Goal: Task Accomplishment & Management: Manage account settings

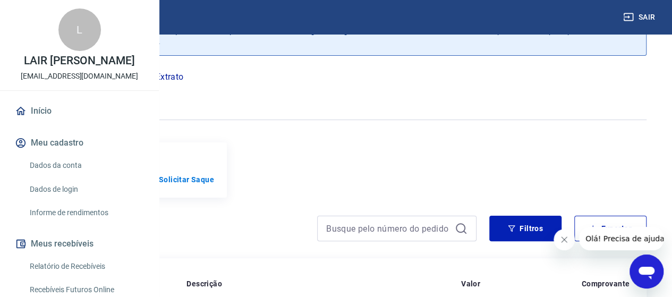
scroll to position [53, 0]
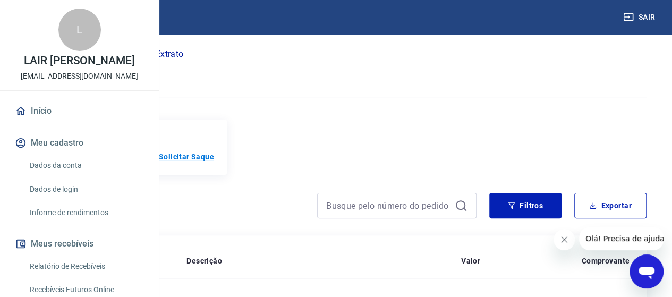
click at [214, 151] on p "Solicitar Saque" at bounding box center [186, 156] width 55 height 11
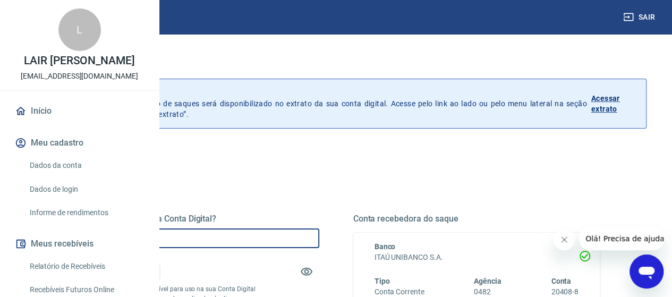
drag, startPoint x: 264, startPoint y: 237, endPoint x: 196, endPoint y: 229, distance: 68.5
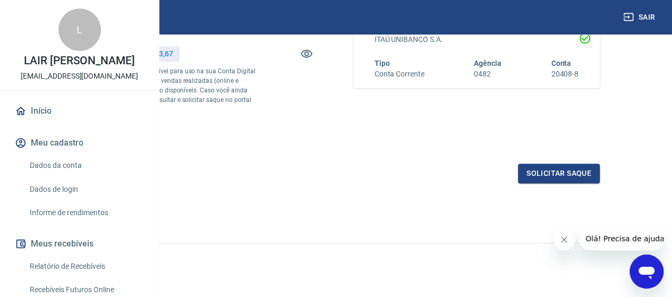
scroll to position [246, 0]
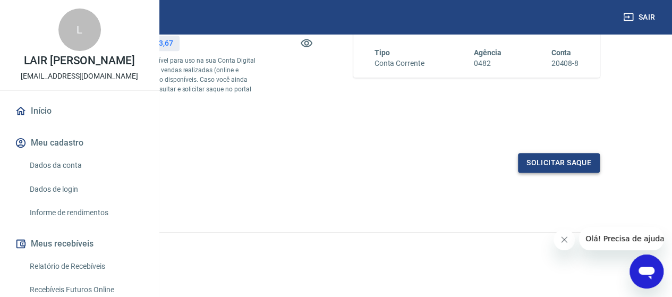
type input "R$ 19.353,00"
click at [548, 167] on button "Solicitar saque" at bounding box center [559, 163] width 82 height 20
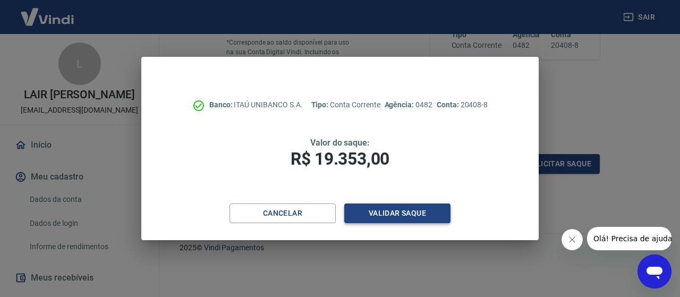
click at [402, 217] on button "Validar saque" at bounding box center [397, 213] width 106 height 20
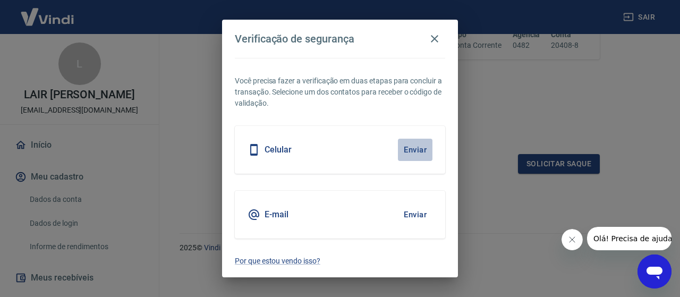
click at [420, 148] on button "Enviar" at bounding box center [415, 150] width 35 height 22
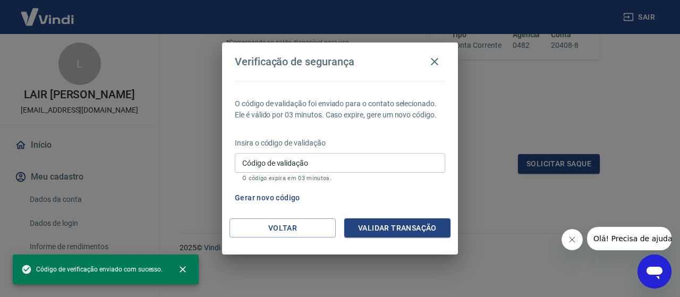
click at [281, 167] on input "Código de validação" at bounding box center [340, 163] width 210 height 20
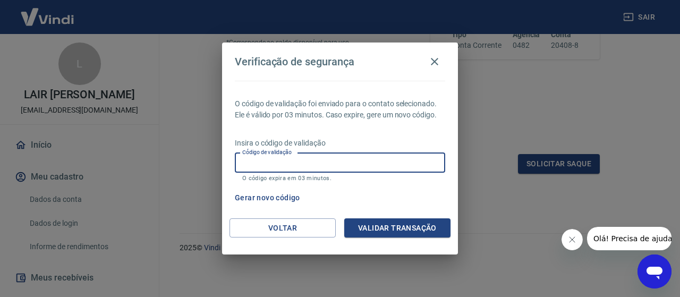
click at [310, 159] on input "Código de validação" at bounding box center [340, 163] width 210 height 20
click at [292, 160] on div "Código de validação Código de validação O código expira em 03 minutos." at bounding box center [340, 167] width 210 height 29
type input "634007"
click at [390, 218] on button "Validar transação" at bounding box center [397, 228] width 106 height 20
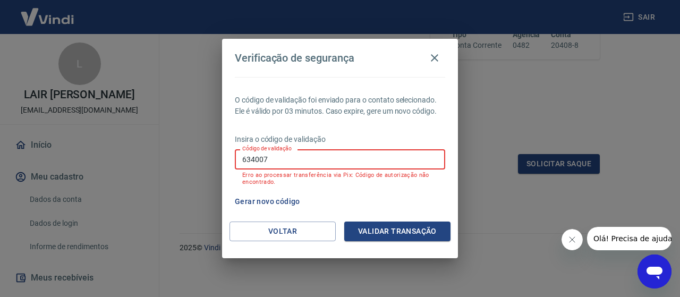
drag, startPoint x: 298, startPoint y: 161, endPoint x: 105, endPoint y: 145, distance: 193.9
click at [108, 146] on div "Verificação de segurança O código de validação foi enviado para o contato selec…" at bounding box center [340, 148] width 680 height 297
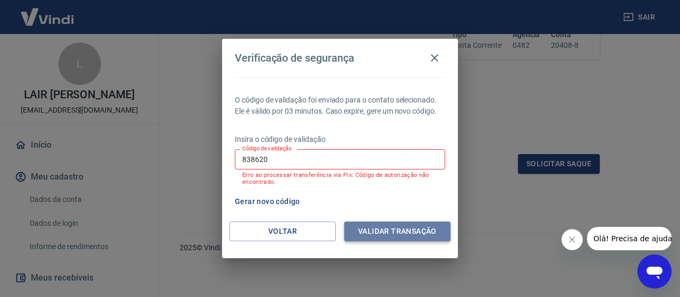
click at [374, 230] on button "Validar transação" at bounding box center [397, 231] width 106 height 20
click at [369, 230] on button "Validar transação" at bounding box center [397, 231] width 106 height 20
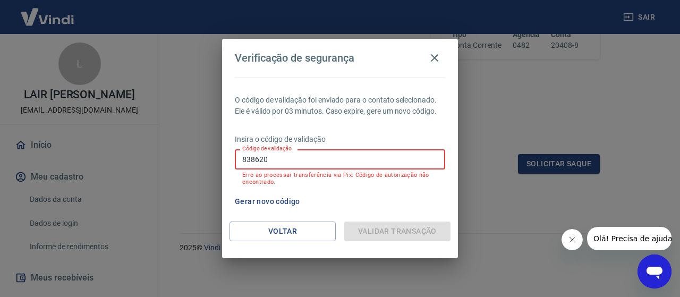
drag, startPoint x: 305, startPoint y: 166, endPoint x: 171, endPoint y: 149, distance: 134.9
click at [171, 149] on div "Verificação de segurança O código de validação foi enviado para o contato selec…" at bounding box center [340, 148] width 680 height 297
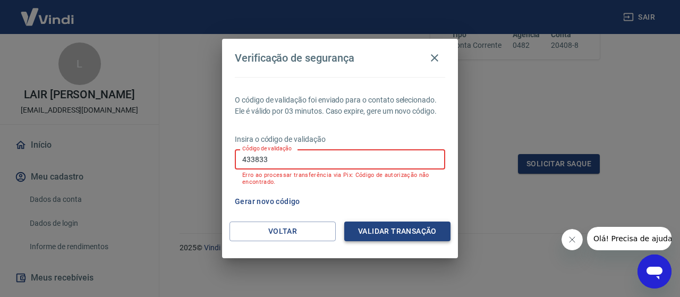
type input "433833"
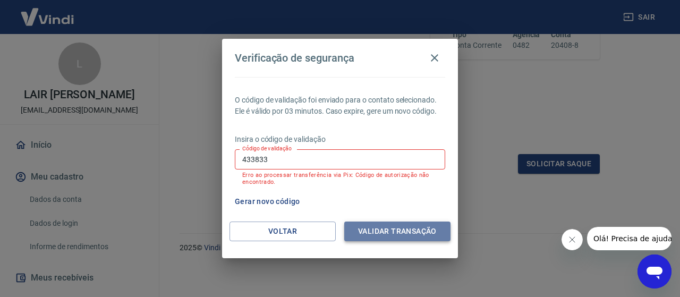
click at [391, 236] on button "Validar transação" at bounding box center [397, 231] width 106 height 20
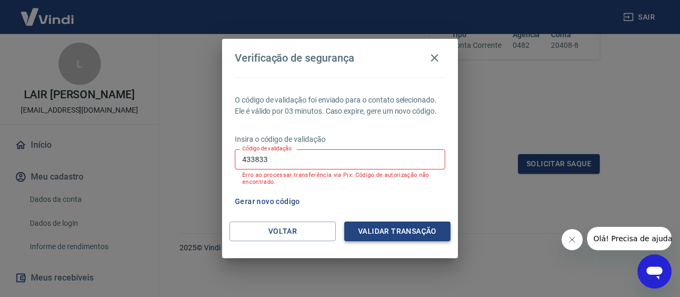
click at [405, 231] on button "Validar transação" at bounding box center [397, 231] width 106 height 20
click at [433, 61] on icon "button" at bounding box center [434, 57] width 13 height 13
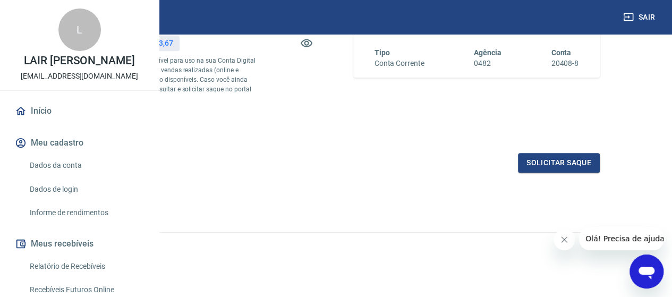
click at [636, 270] on div "Abrir janela de mensagens" at bounding box center [646, 271] width 32 height 32
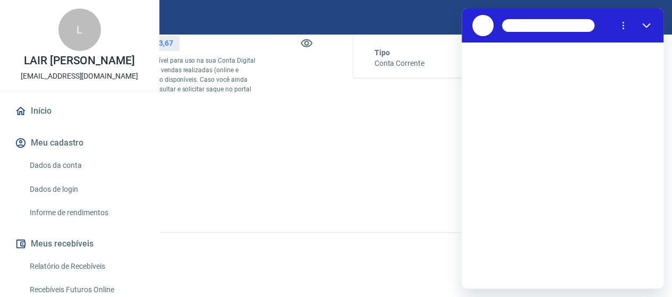
scroll to position [0, 0]
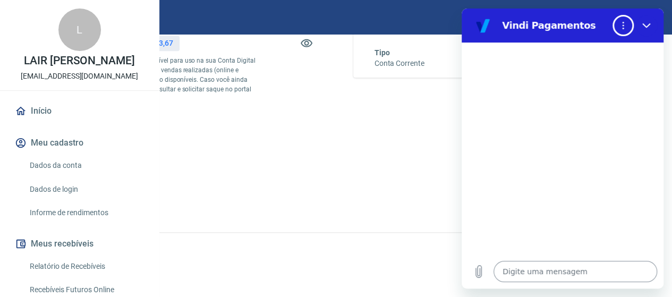
click at [534, 273] on textarea at bounding box center [575, 271] width 164 height 21
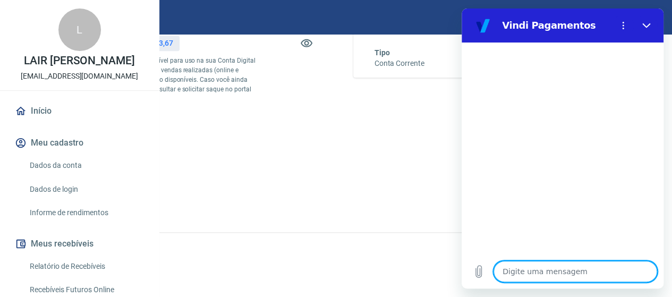
type textarea "o"
type textarea "x"
type textarea "ol"
type textarea "x"
type textarea "ola"
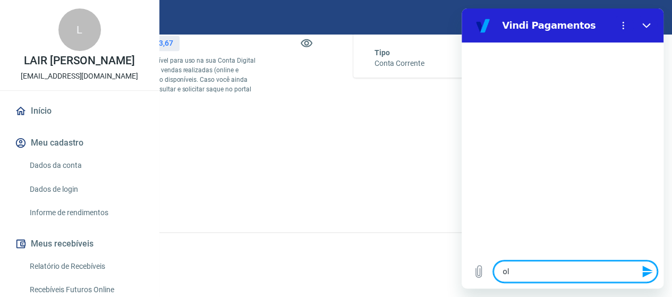
type textarea "x"
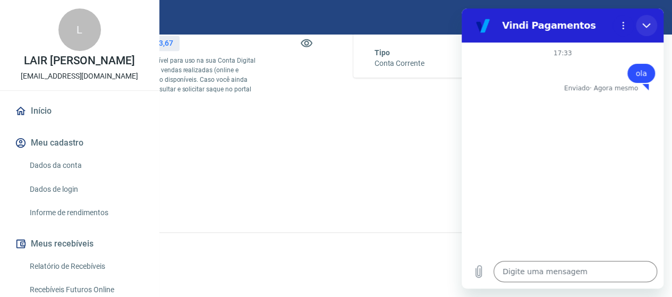
click at [647, 20] on button "Fechar" at bounding box center [645, 25] width 21 height 21
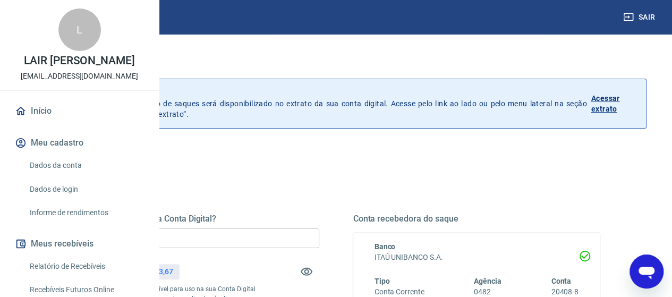
type textarea "x"
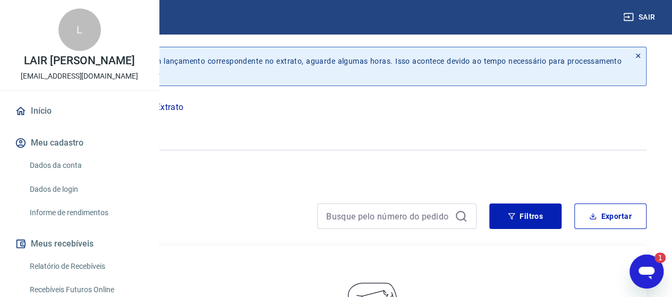
scroll to position [19, 0]
